Goal: Task Accomplishment & Management: Complete application form

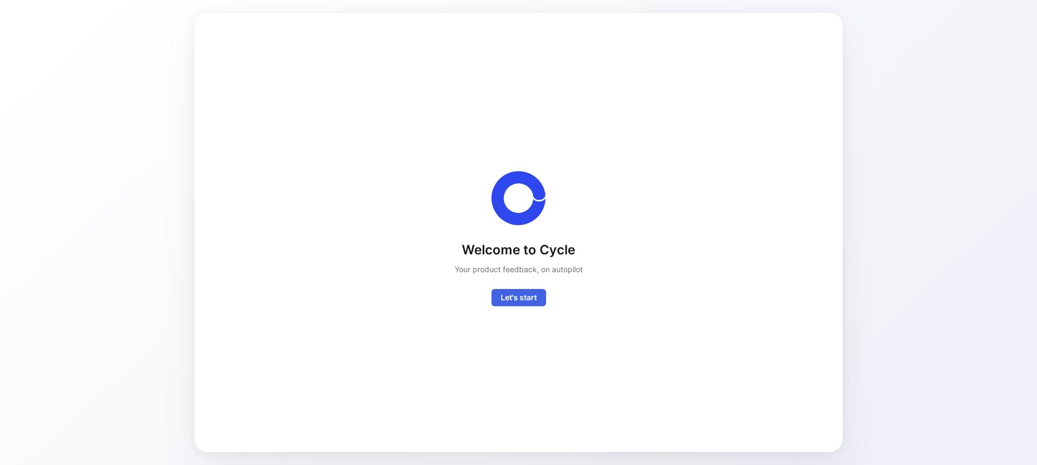
click at [514, 293] on span "Let's start" at bounding box center [519, 297] width 36 height 13
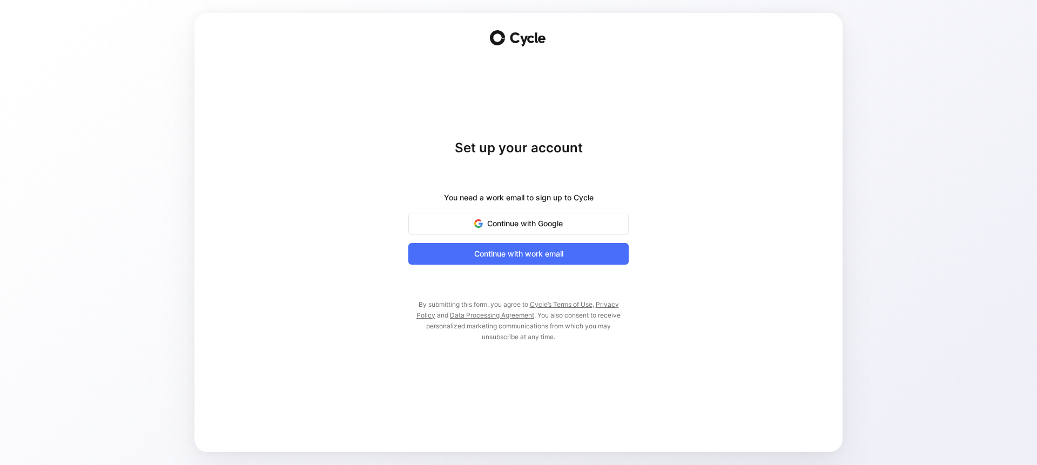
click at [535, 265] on div "Set up your account You need a work email to sign up to Cycle Continue with Goo…" at bounding box center [518, 240] width 220 height 203
click at [542, 255] on span "Continue with work email" at bounding box center [518, 253] width 193 height 13
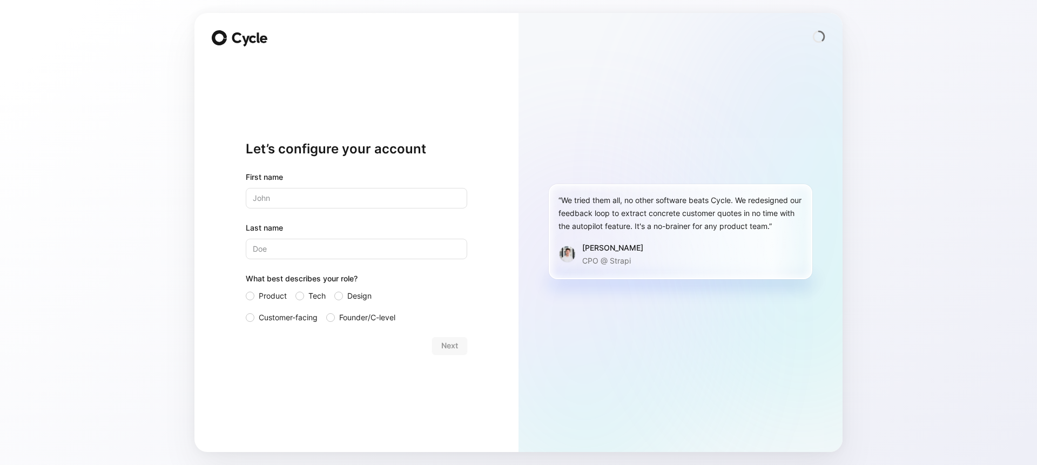
click at [307, 194] on input "text" at bounding box center [356, 198] width 221 height 21
type input "b"
type input "Bunmi"
type input "Borisade"
click at [308, 317] on span "Customer-facing" at bounding box center [288, 317] width 59 height 13
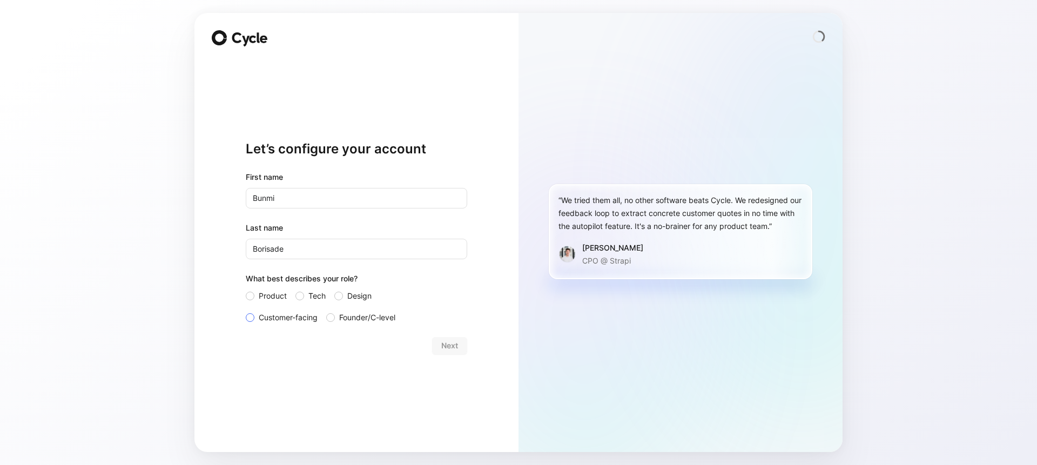
click at [246, 311] on input "Customer-facing" at bounding box center [246, 311] width 0 height 0
click at [266, 297] on span "Product" at bounding box center [273, 295] width 28 height 13
click at [246, 289] on input "Product" at bounding box center [246, 289] width 0 height 0
click at [455, 343] on span "Next" at bounding box center [449, 345] width 17 height 13
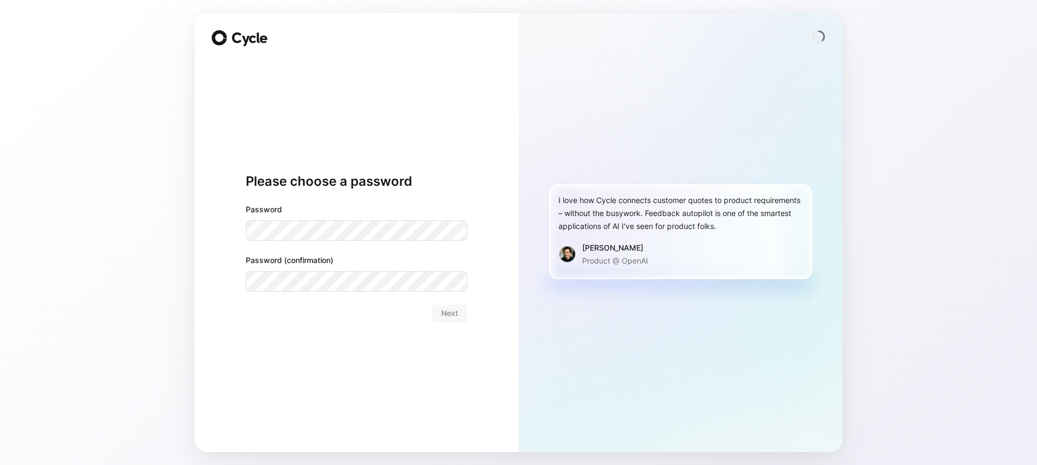
click at [0, 464] on com-1password-button at bounding box center [0, 465] width 0 height 0
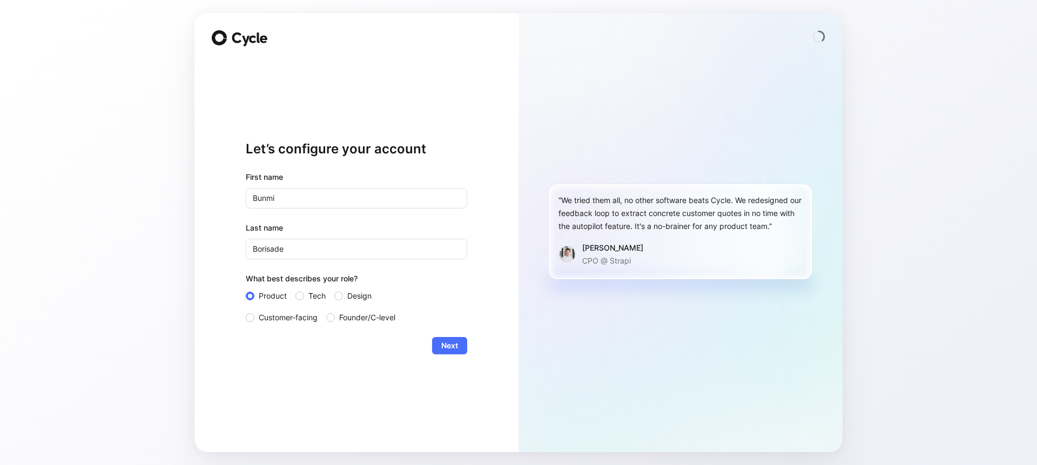
click at [471, 355] on div "Let’s configure your account First name Bunmi Last name Borisade What best desc…" at bounding box center [356, 232] width 324 height 439
click at [450, 346] on span "Next" at bounding box center [449, 345] width 17 height 13
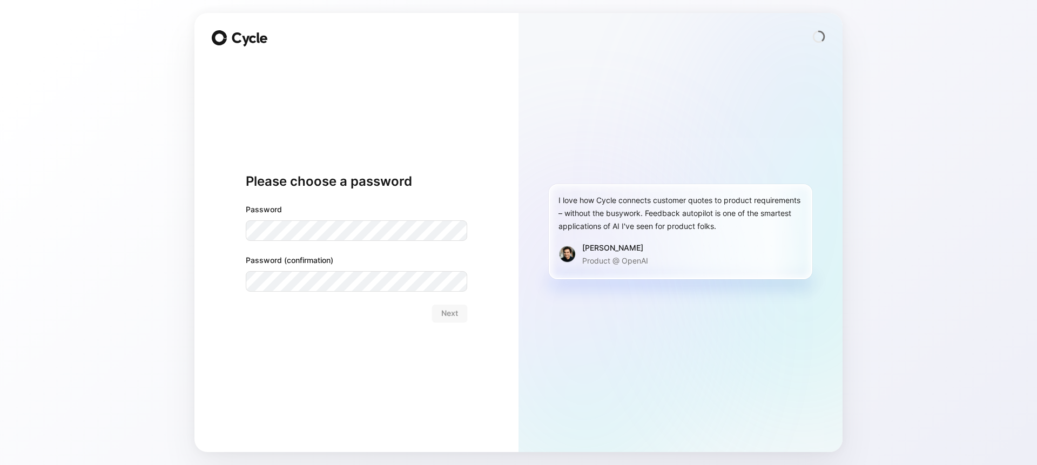
click at [0, 464] on com-1password-button at bounding box center [0, 465] width 0 height 0
click at [399, 237] on div "Password Password (confirmation)" at bounding box center [356, 247] width 221 height 89
click at [447, 308] on span "Next" at bounding box center [449, 313] width 17 height 13
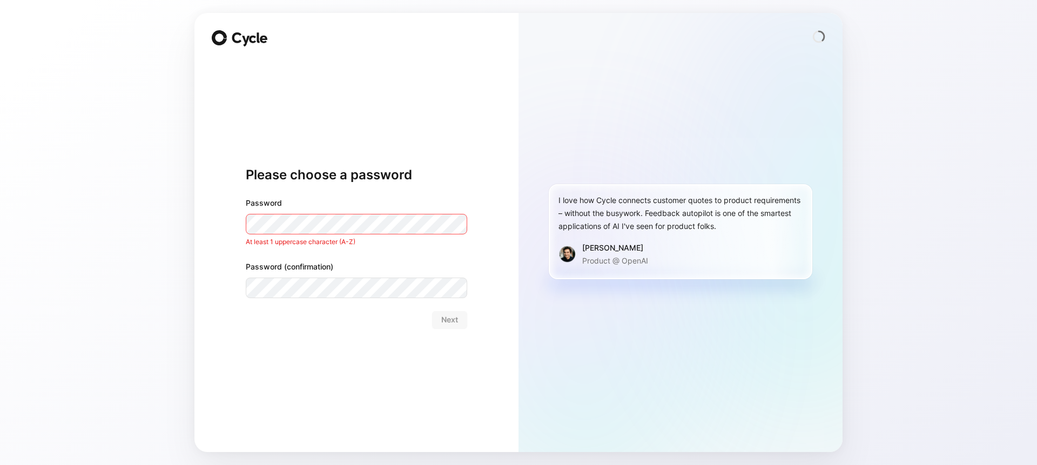
click at [485, 199] on div "Please choose a password Password At least 1 uppercase character (A-Z) Password…" at bounding box center [356, 232] width 324 height 439
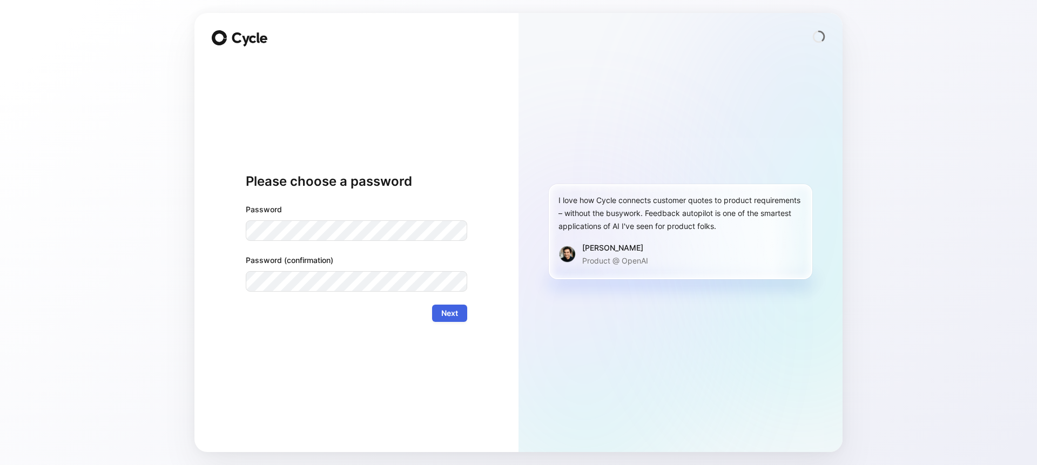
click at [451, 310] on span "Next" at bounding box center [449, 313] width 17 height 13
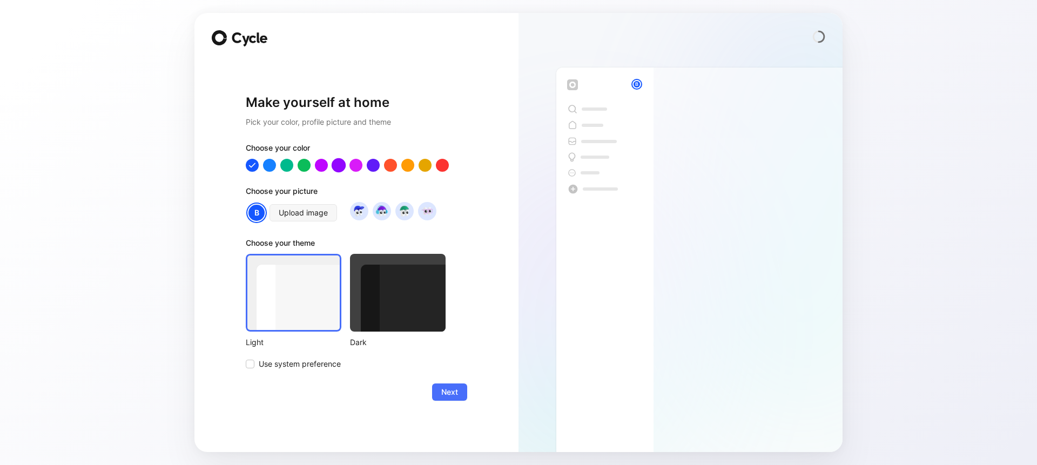
click at [334, 164] on div at bounding box center [339, 165] width 14 height 14
click at [392, 319] on div at bounding box center [398, 293] width 96 height 78
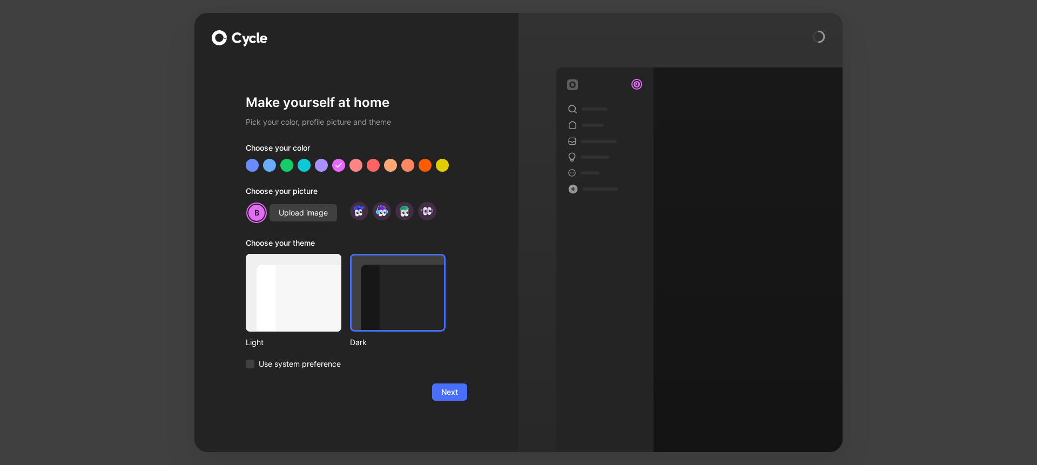
click at [470, 396] on div "Make yourself at home Pick your color, profile picture and theme Choose your co…" at bounding box center [356, 232] width 324 height 439
click at [457, 396] on span "Next" at bounding box center [449, 392] width 17 height 13
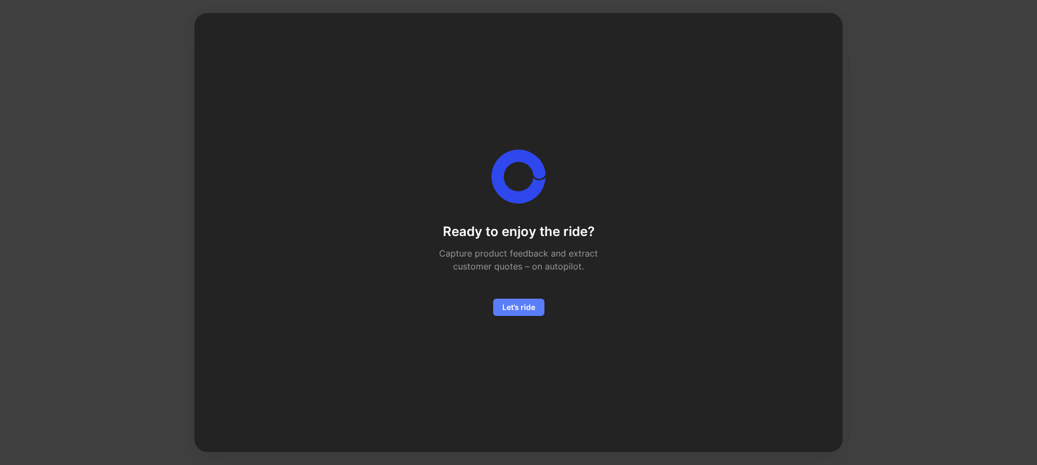
click at [530, 309] on span "Let’s ride" at bounding box center [518, 307] width 33 height 13
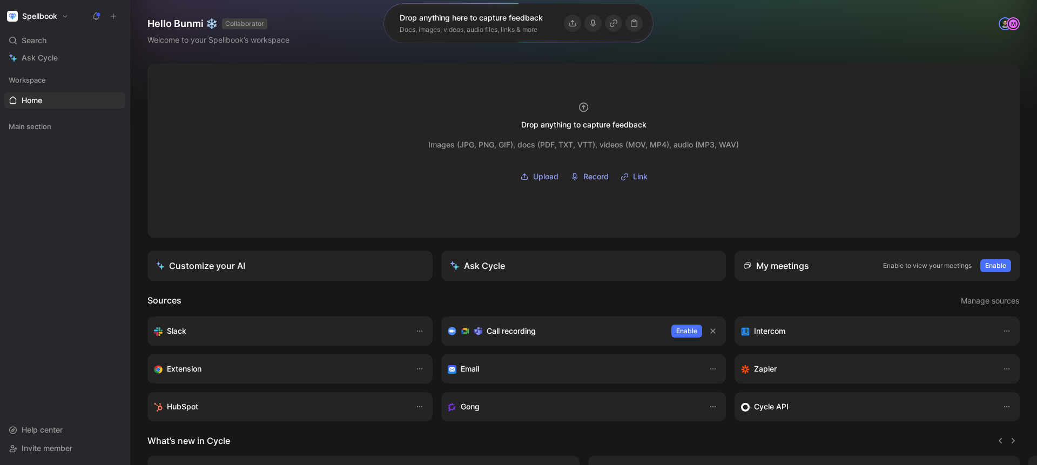
scroll to position [136, 0]
